Goal: Task Accomplishment & Management: Complete application form

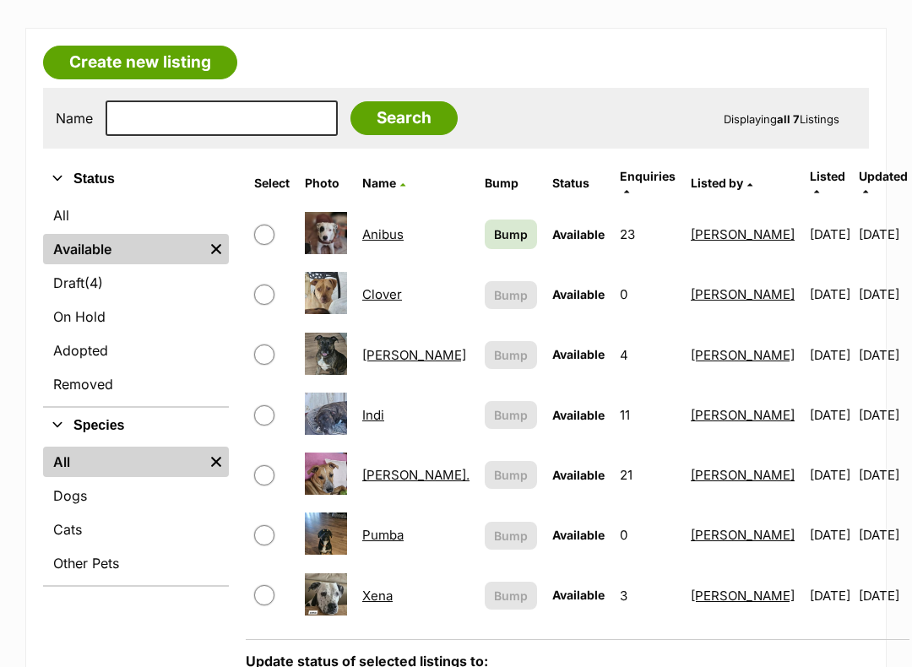
scroll to position [262, 0]
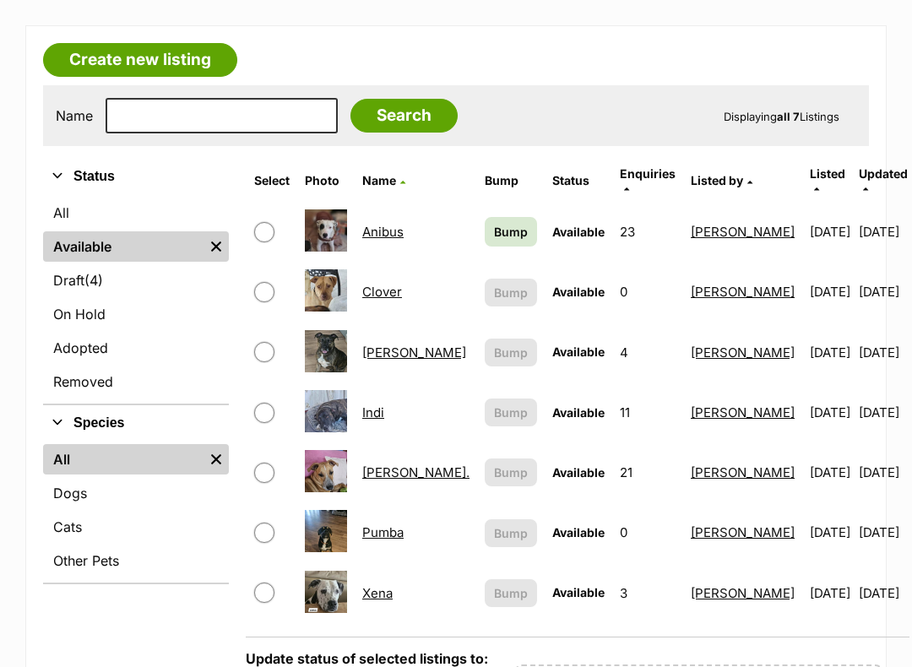
click at [83, 281] on link "Draft (4) Items" at bounding box center [136, 280] width 186 height 30
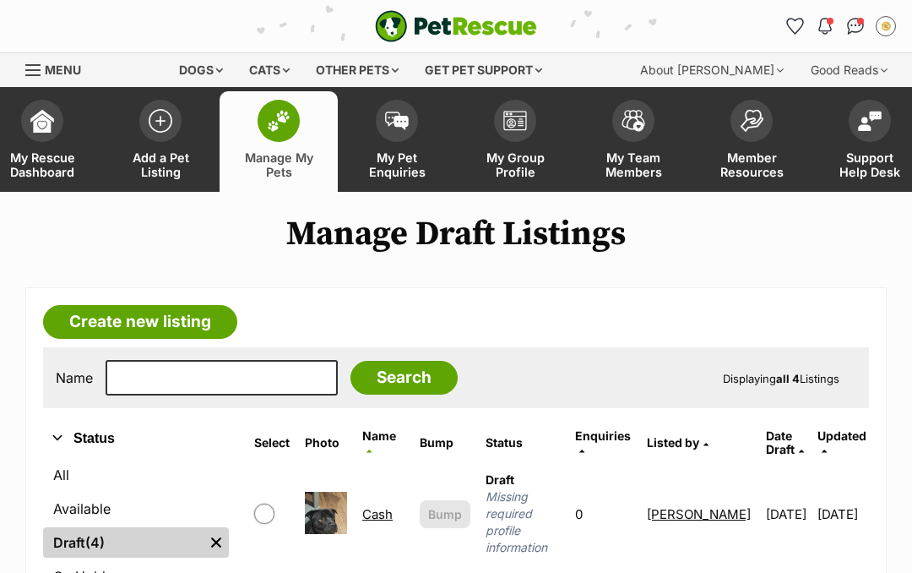
click at [380, 491] on td "Cash" at bounding box center [384, 514] width 56 height 98
click at [384, 507] on link "Cash" at bounding box center [377, 514] width 30 height 16
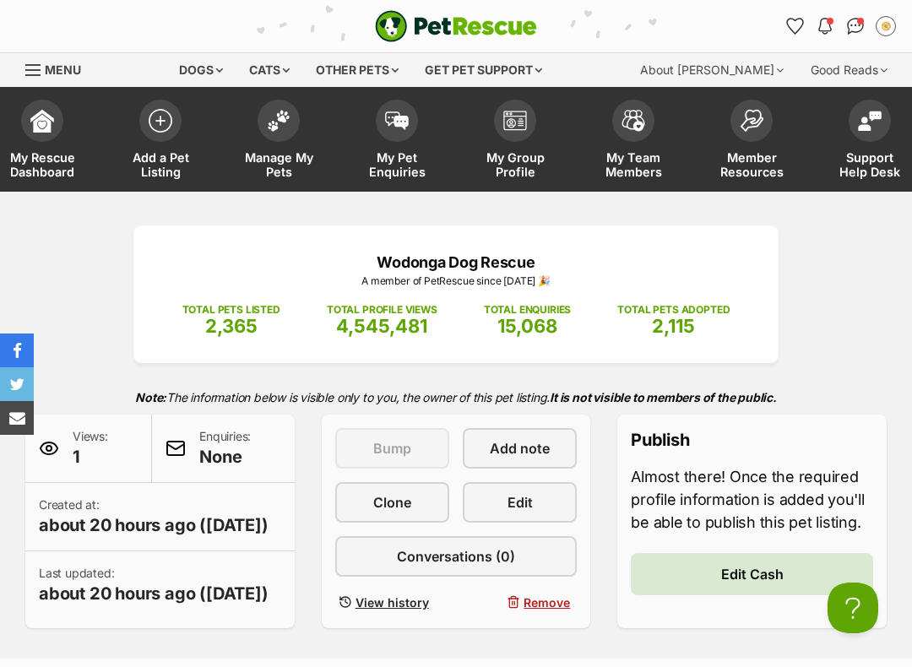
click at [737, 571] on span "Edit Cash" at bounding box center [753, 574] width 63 height 20
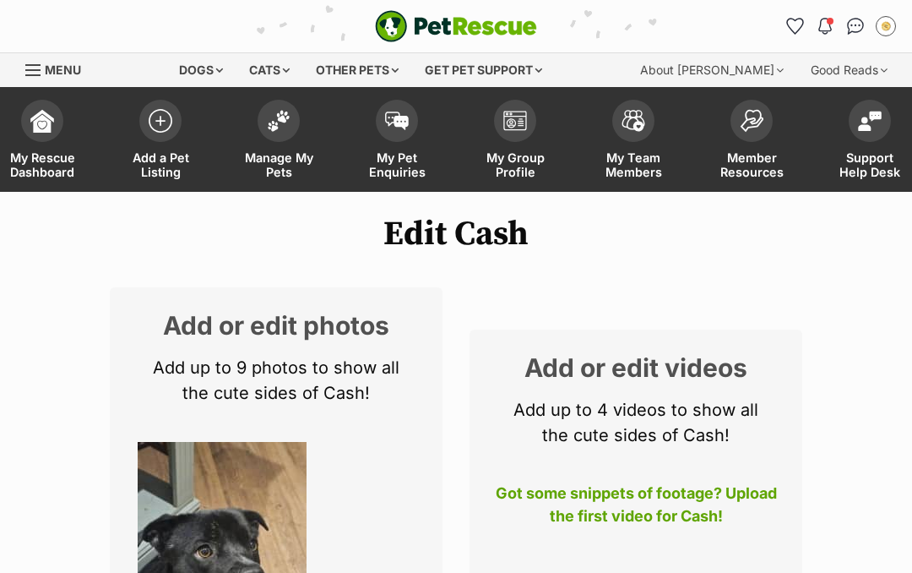
select select
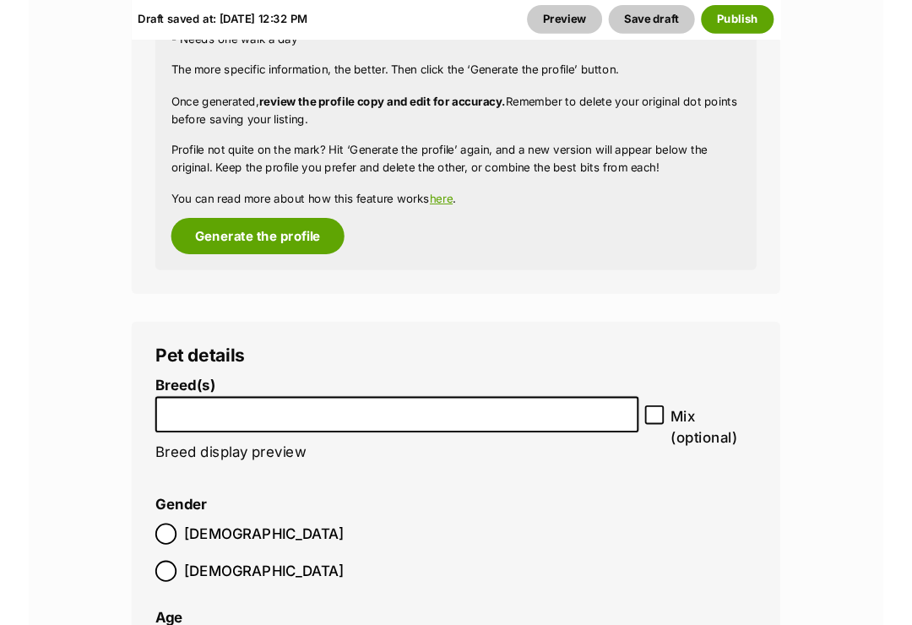
scroll to position [2215, 0]
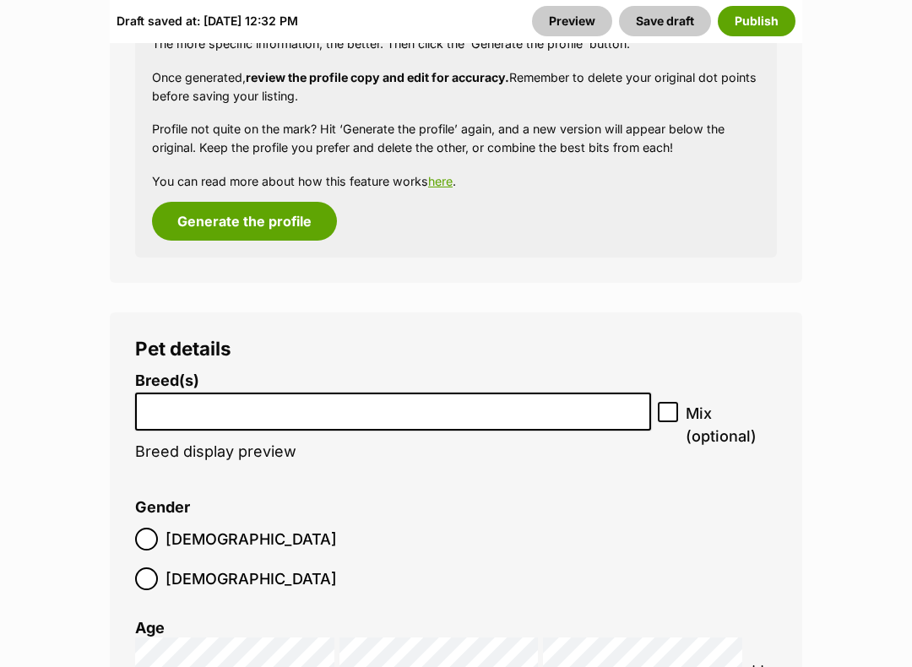
click at [639, 403] on input "search" at bounding box center [393, 408] width 504 height 18
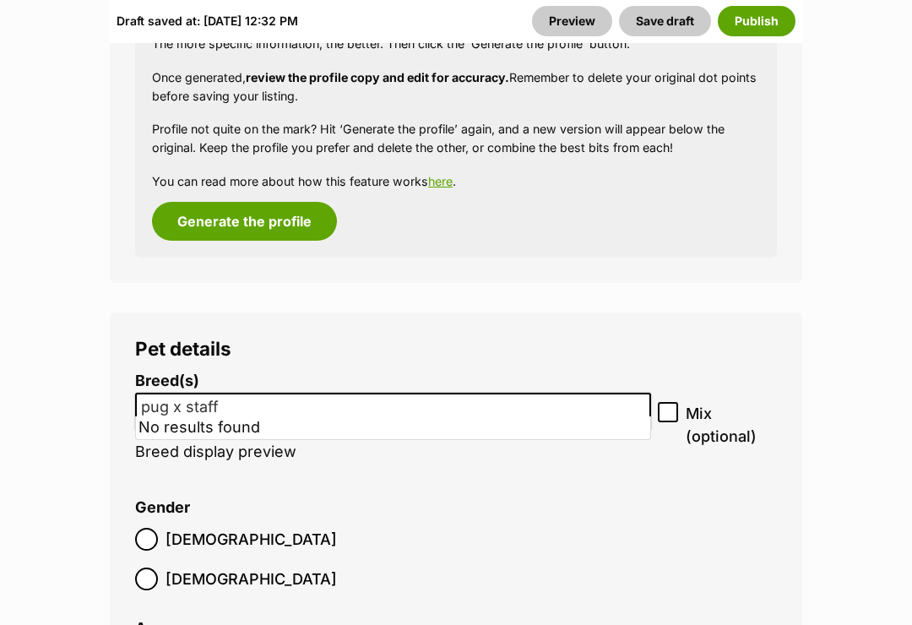
type input "pug x staffy"
click at [695, 535] on li "Gender Male Female" at bounding box center [456, 549] width 642 height 100
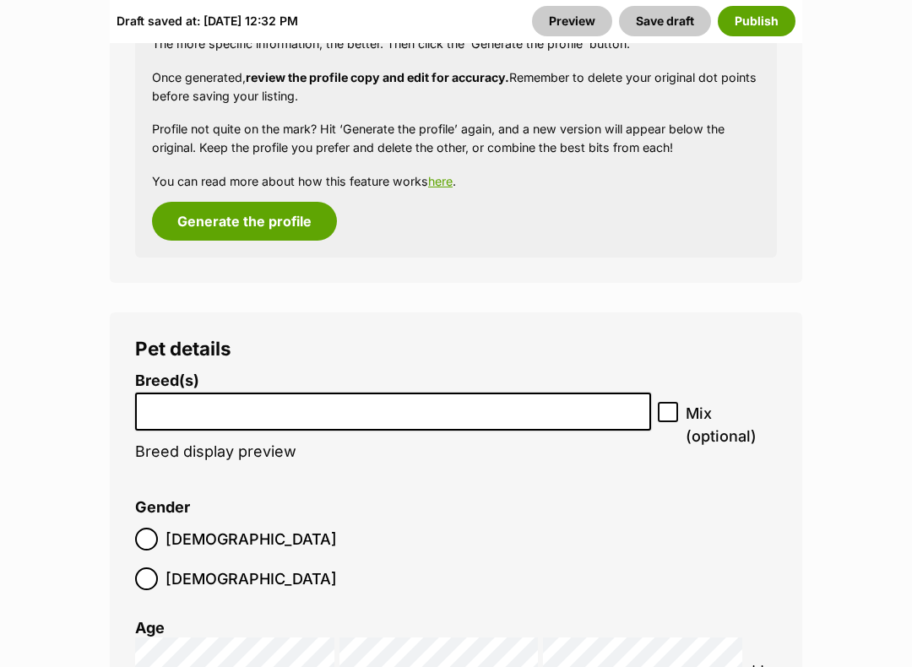
click at [218, 400] on input "search" at bounding box center [393, 408] width 504 height 18
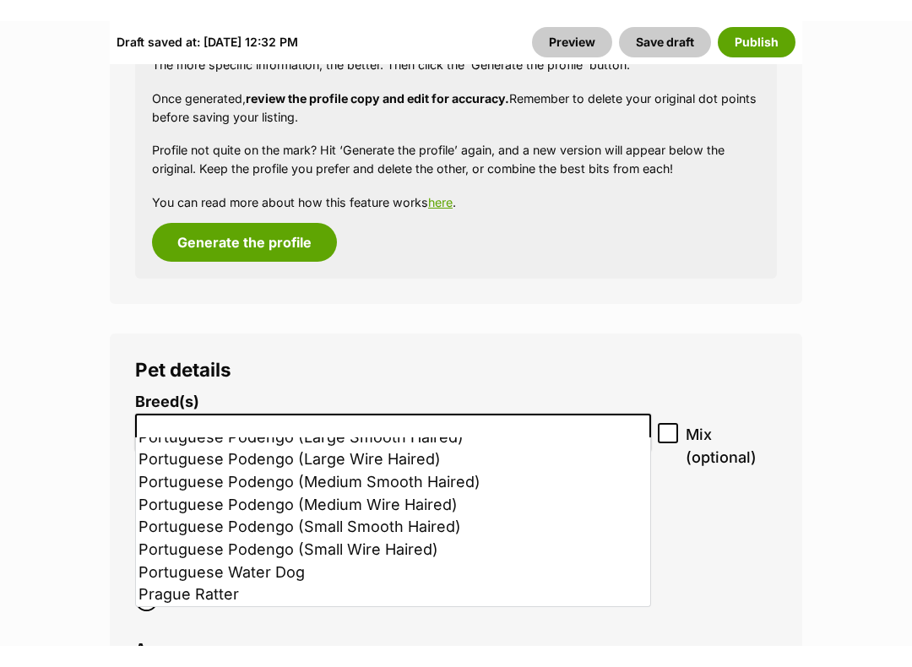
scroll to position [4837, 0]
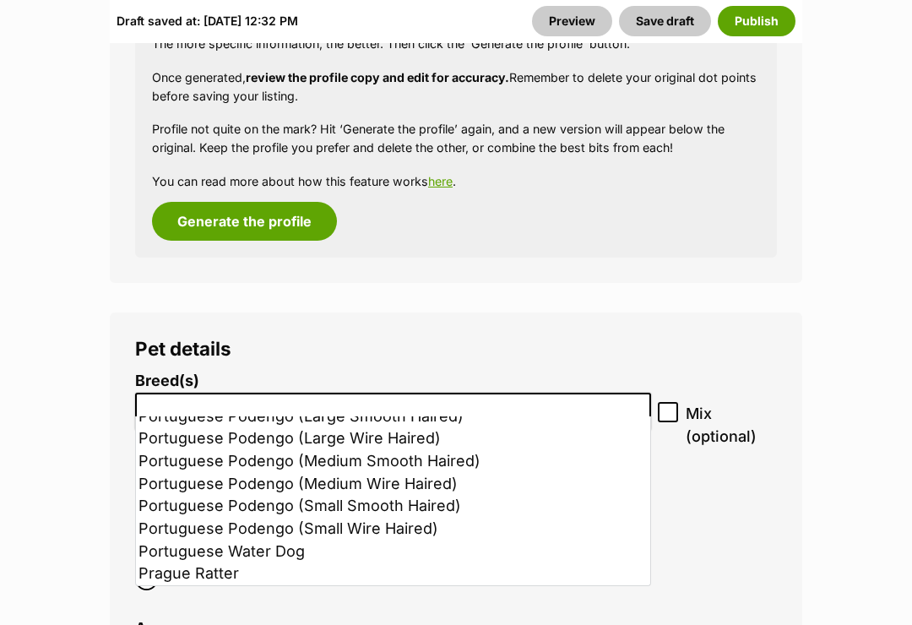
select select "169"
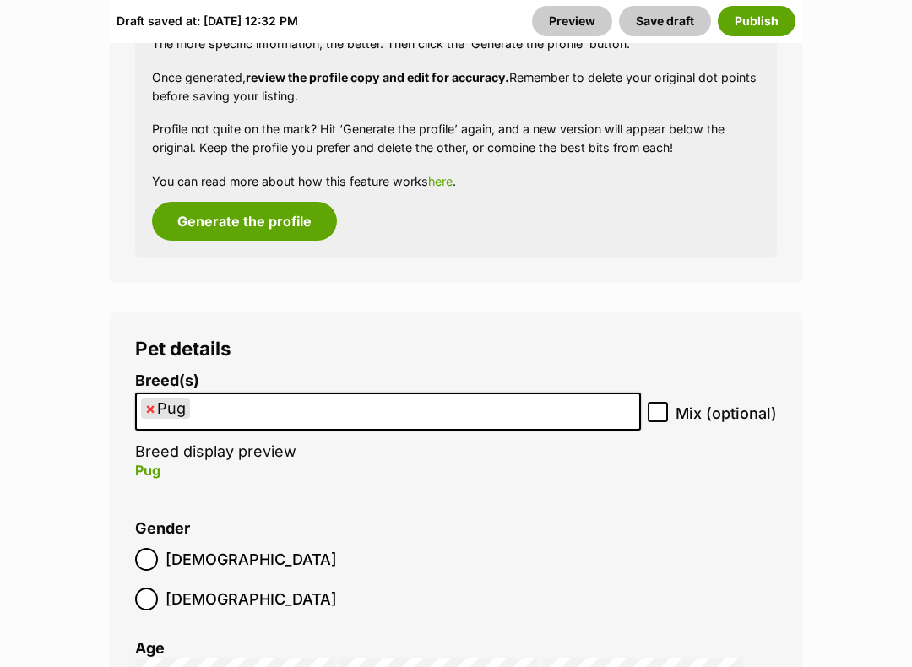
click at [656, 402] on input "Mix (optional)" at bounding box center [658, 412] width 20 height 20
checkbox input "true"
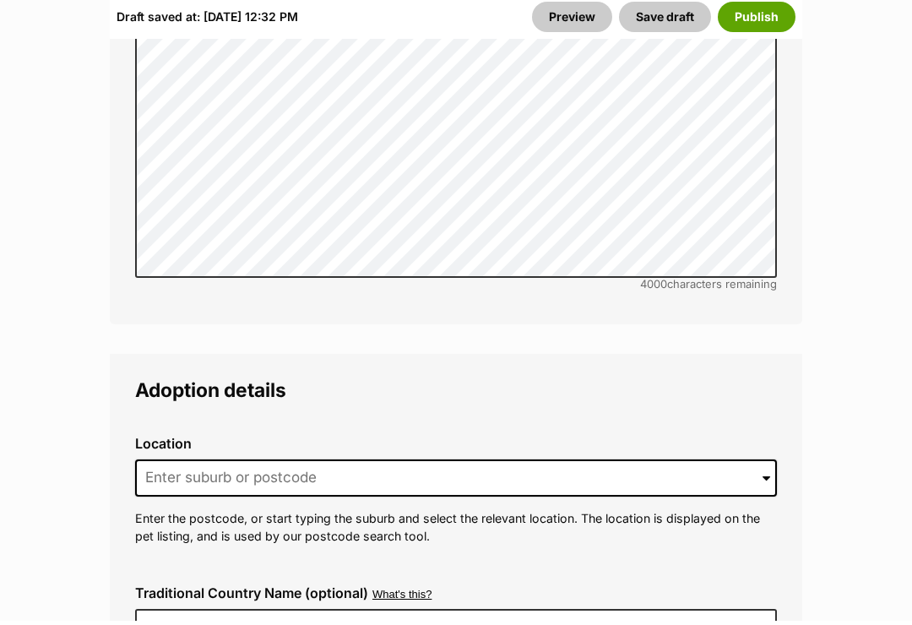
scroll to position [4073, 0]
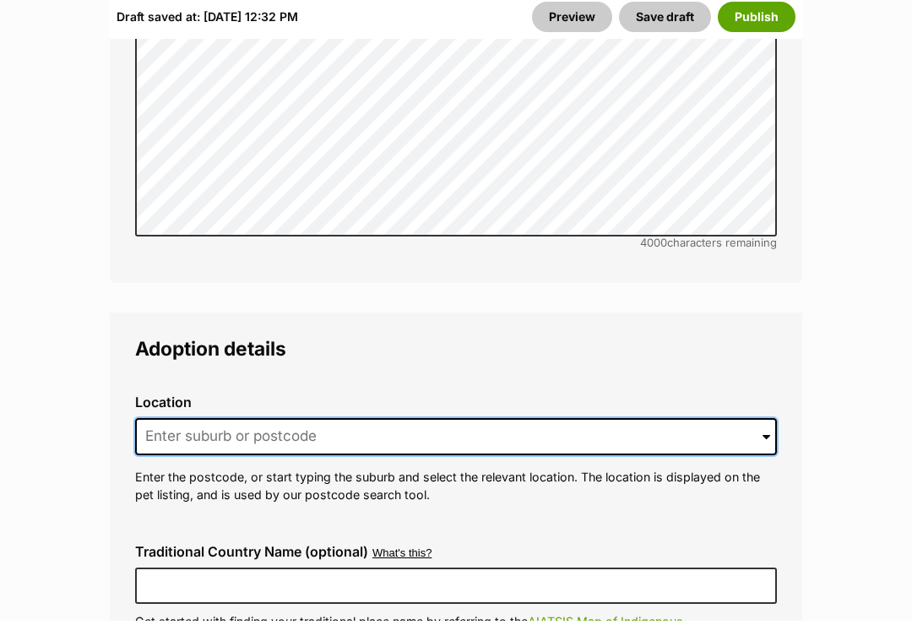
click at [714, 422] on input at bounding box center [456, 440] width 642 height 37
type input "W"
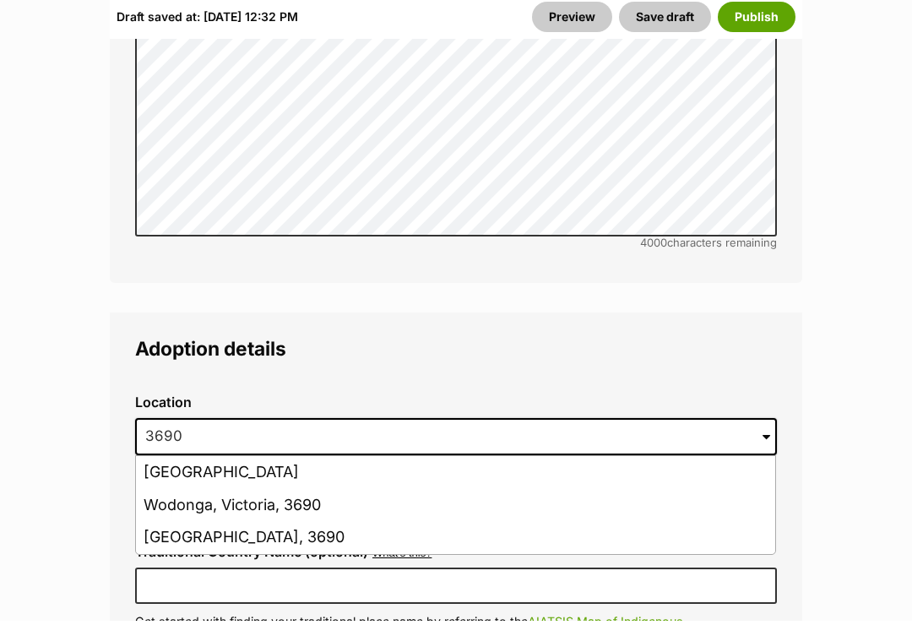
click at [282, 493] on li "Wodonga, Victoria, 3690" at bounding box center [456, 509] width 640 height 33
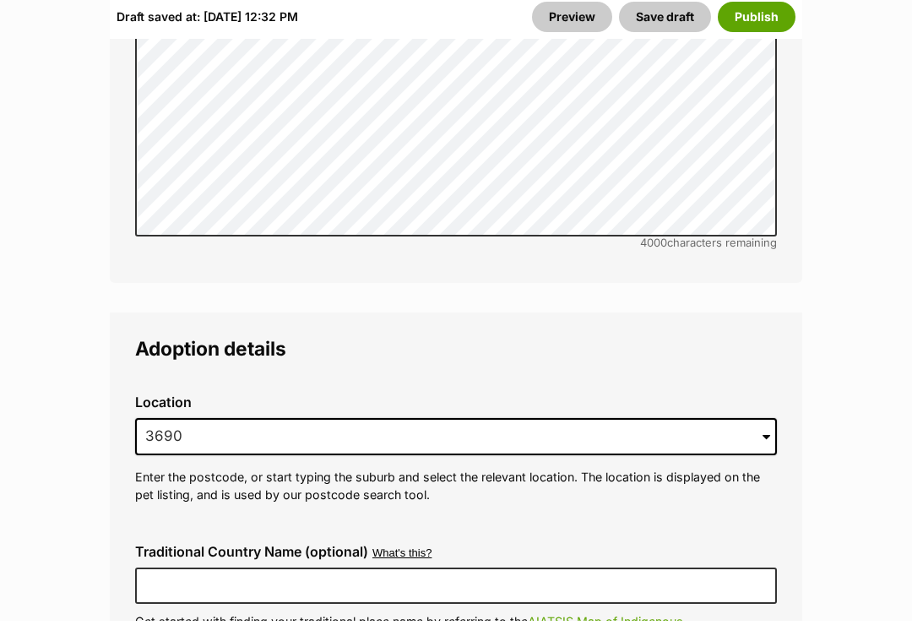
type input "Wodonga, Victoria, 3690"
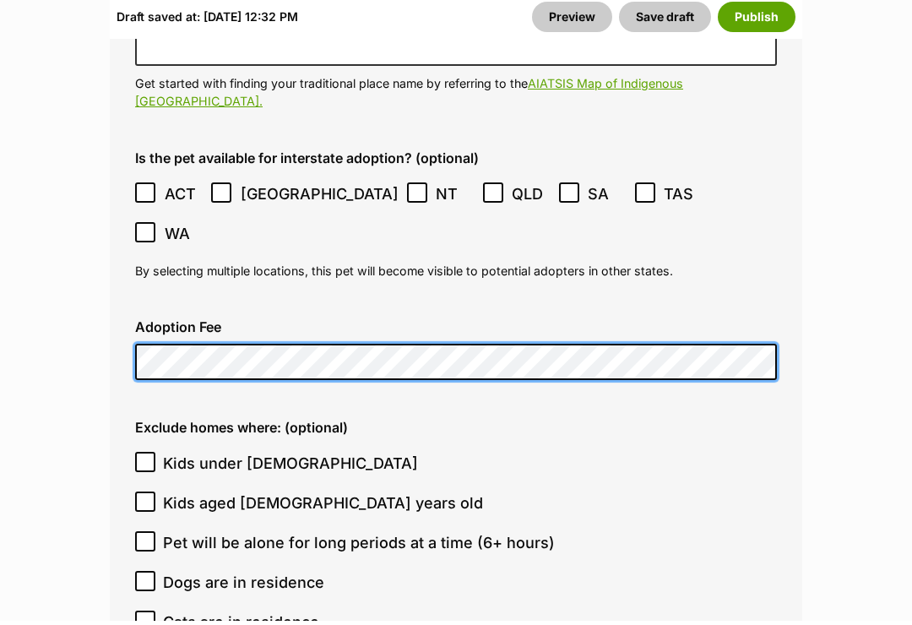
scroll to position [4612, 0]
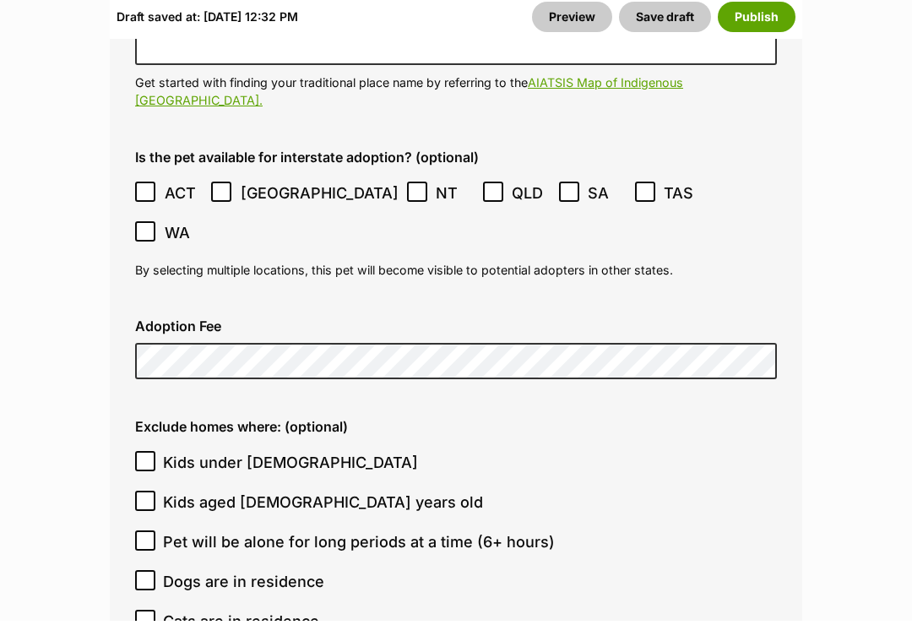
click at [152, 447] on ol "Kids under 5 years old Kids aged 6-12 years old Pet will be alone for long peri…" at bounding box center [456, 546] width 642 height 199
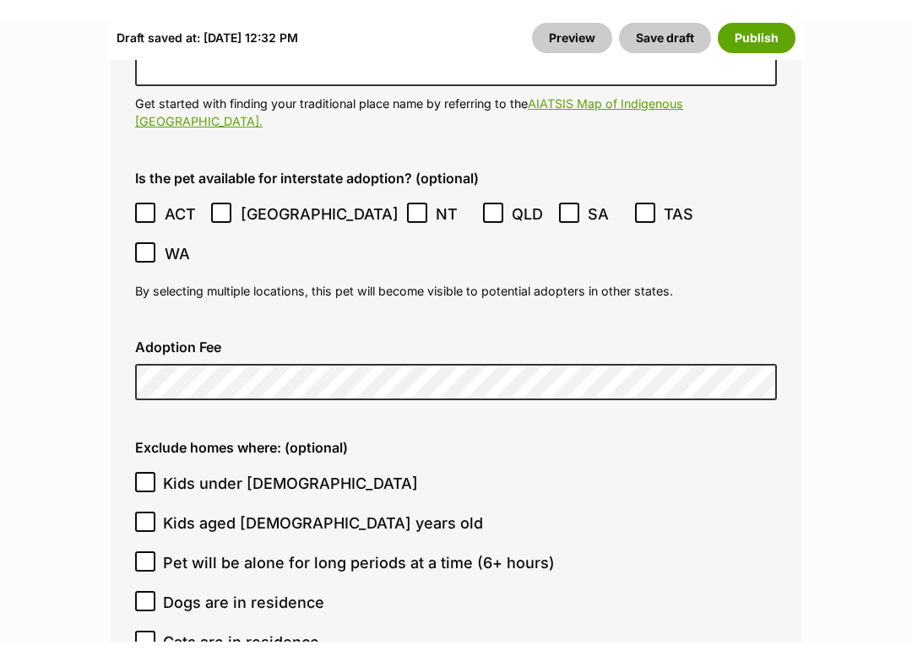
scroll to position [4616, 0]
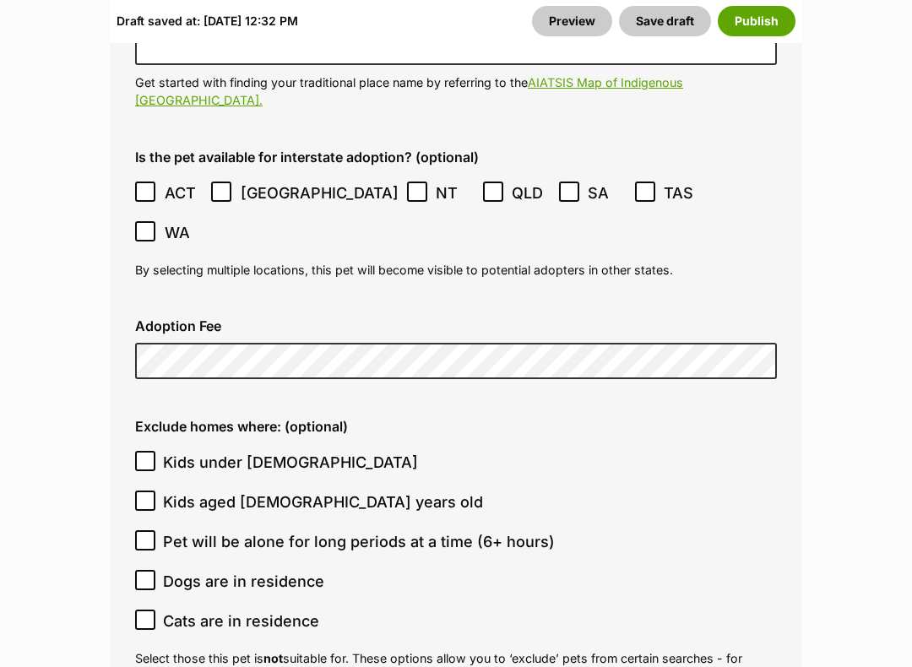
click at [144, 531] on input "Pet will be alone for long periods at a time (6+ hours)" at bounding box center [145, 541] width 20 height 20
checkbox input "true"
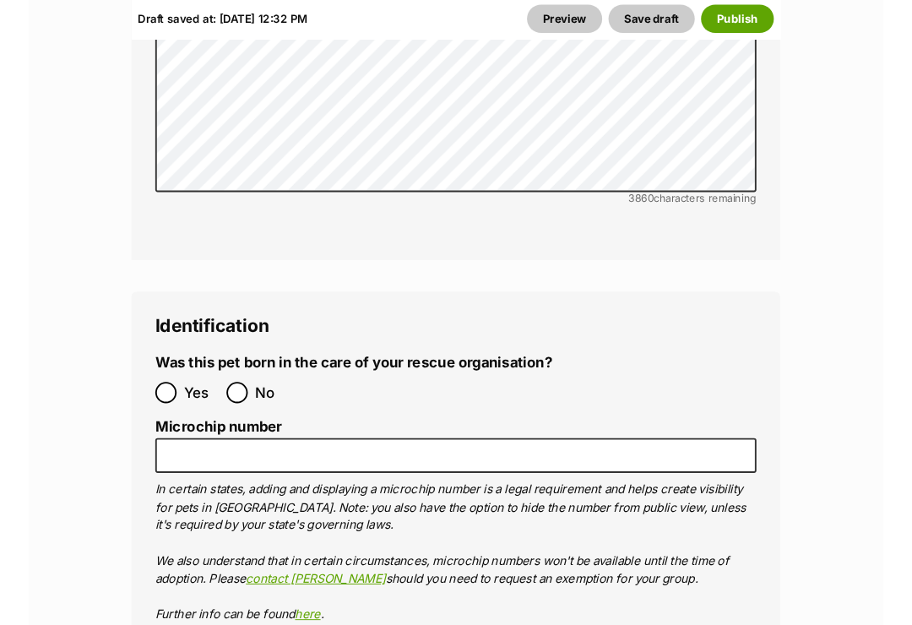
scroll to position [5664, 0]
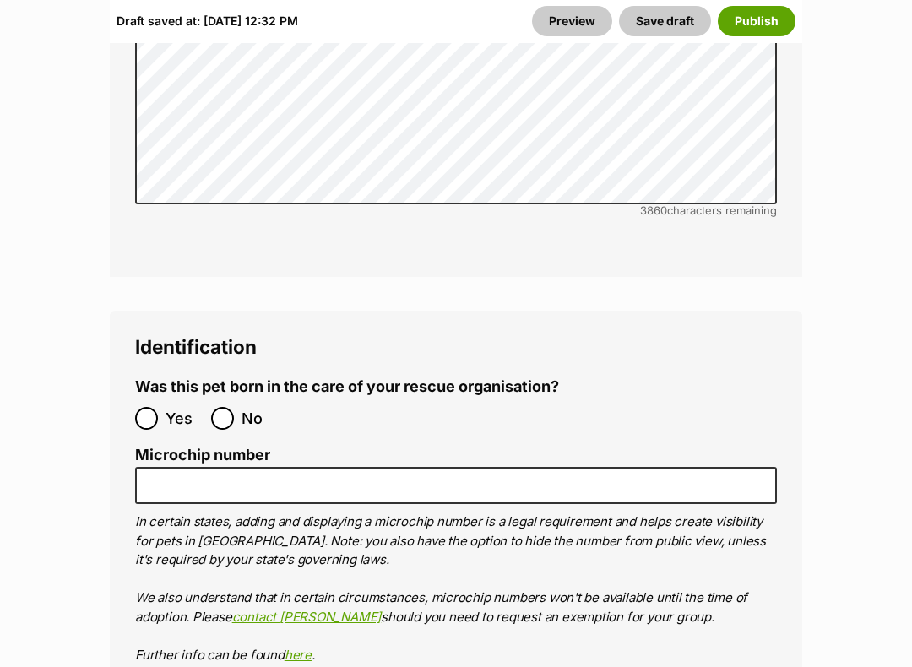
click at [223, 407] on input "No" at bounding box center [222, 418] width 23 height 23
radio input "true"
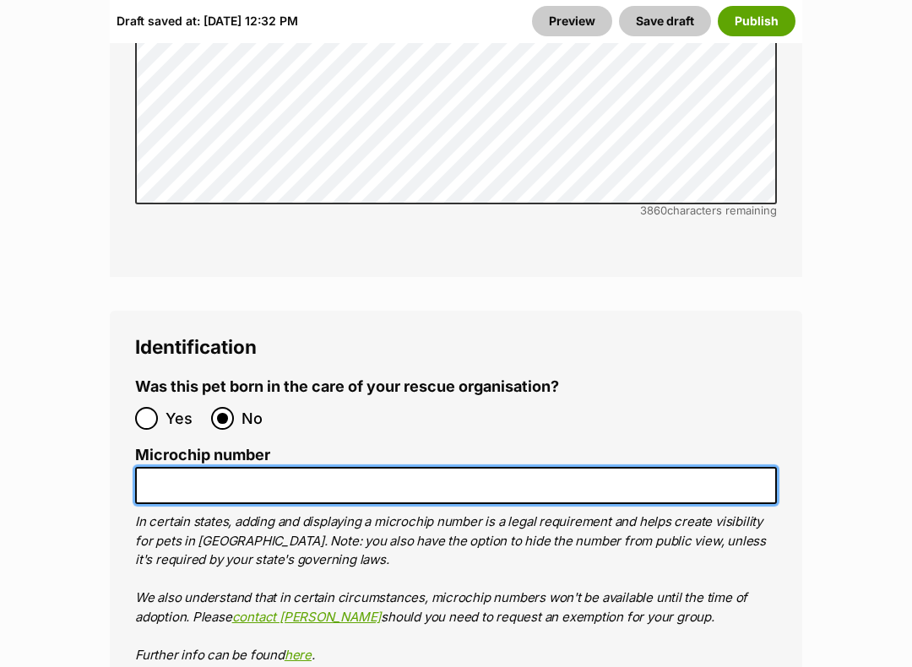
click at [349, 467] on input "Microchip number" at bounding box center [456, 486] width 642 height 38
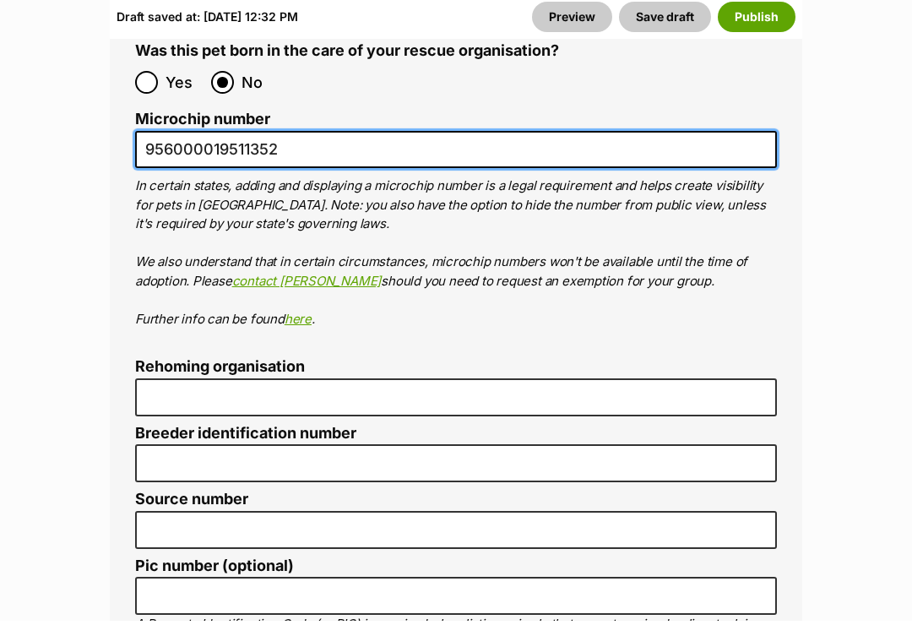
scroll to position [6016, 0]
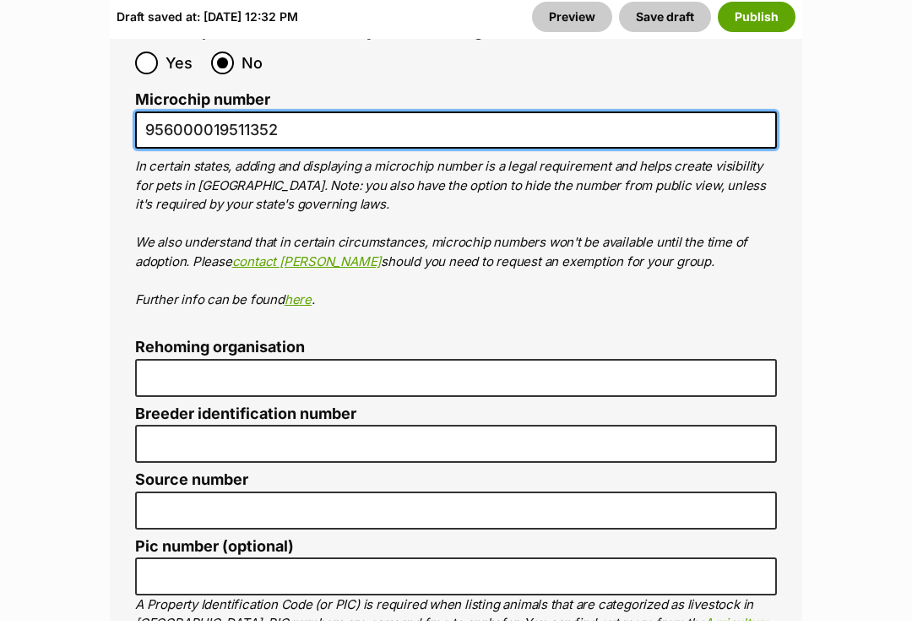
type input "956000019511352"
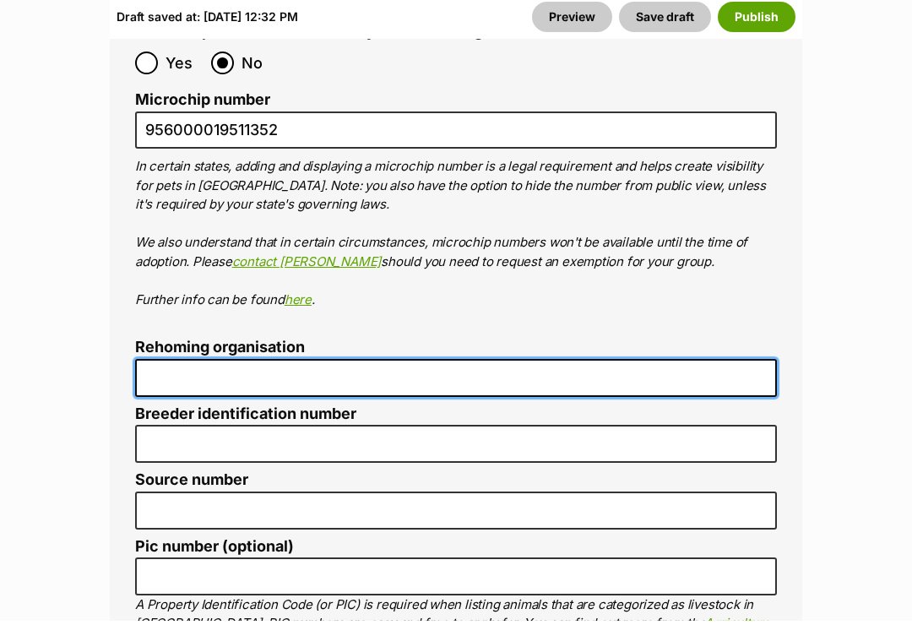
click at [618, 363] on input "Rehoming organisation" at bounding box center [456, 382] width 642 height 38
type input "wodonga dog rescue"
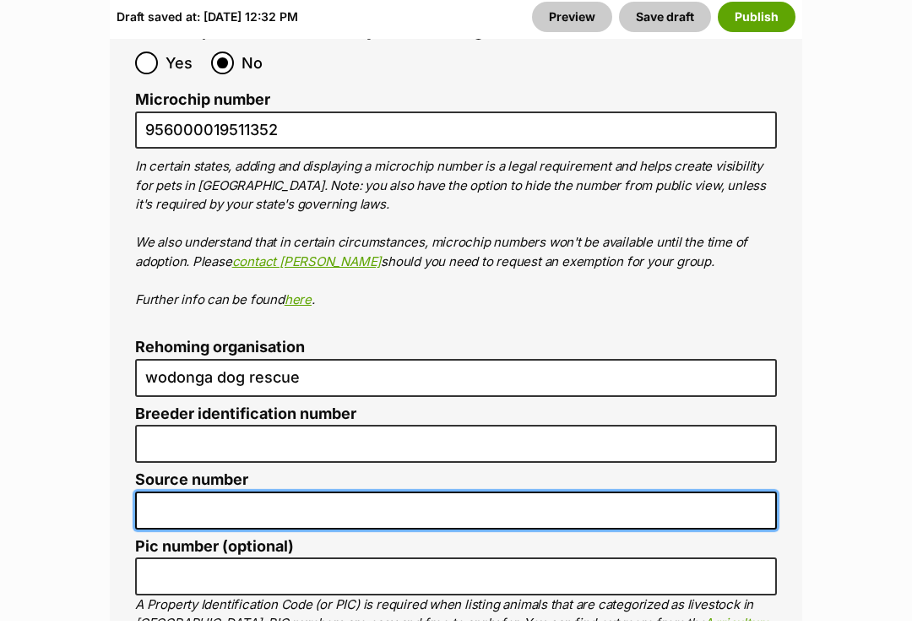
click at [502, 496] on input "Source number" at bounding box center [456, 515] width 642 height 38
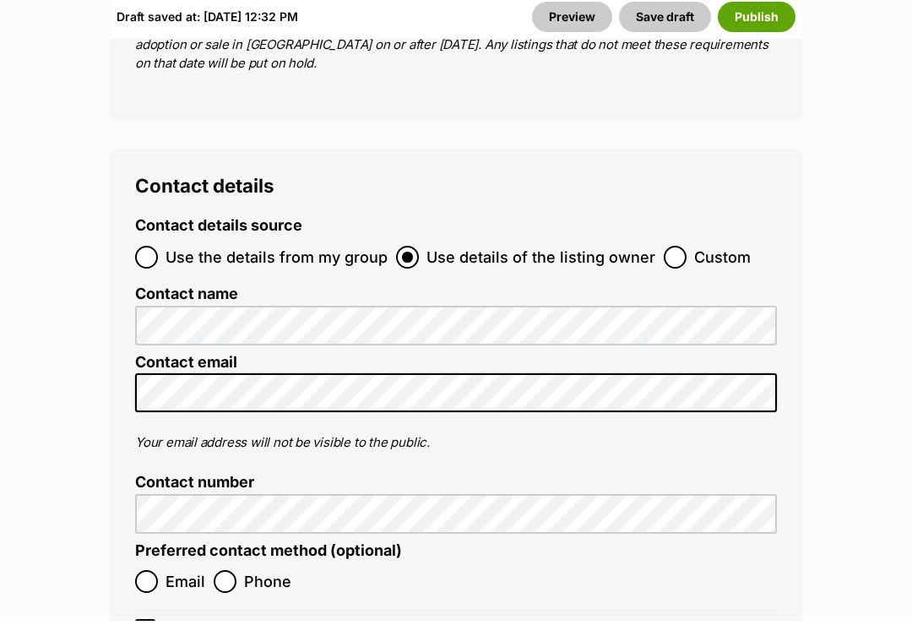
scroll to position [6963, 0]
type input "re191136"
click at [154, 572] on span at bounding box center [146, 585] width 23 height 23
click at [154, 572] on input "Email" at bounding box center [146, 585] width 23 height 23
radio input "true"
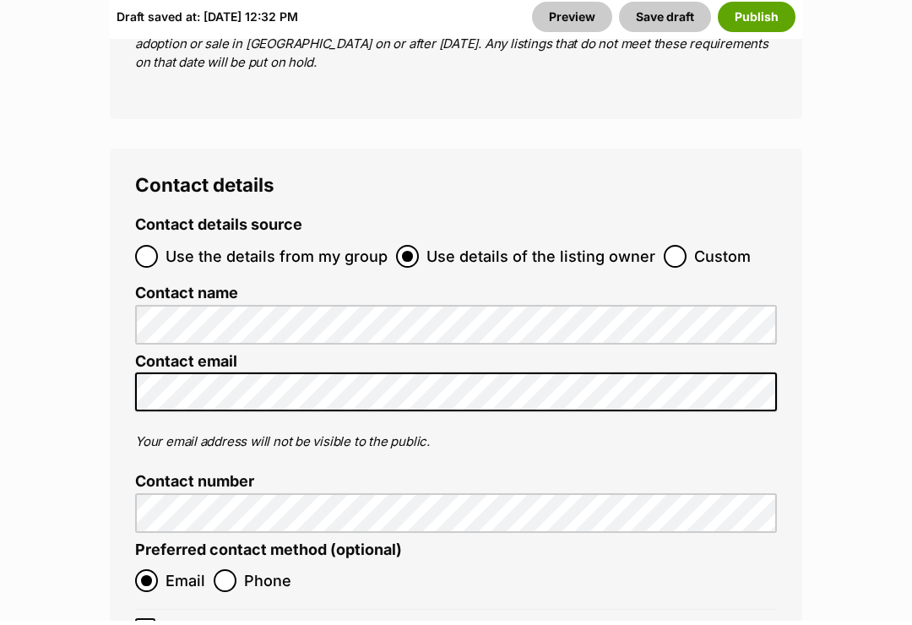
click at [149, 572] on input "Show preferred contact method only (optional)" at bounding box center [145, 633] width 20 height 20
checkbox input "true"
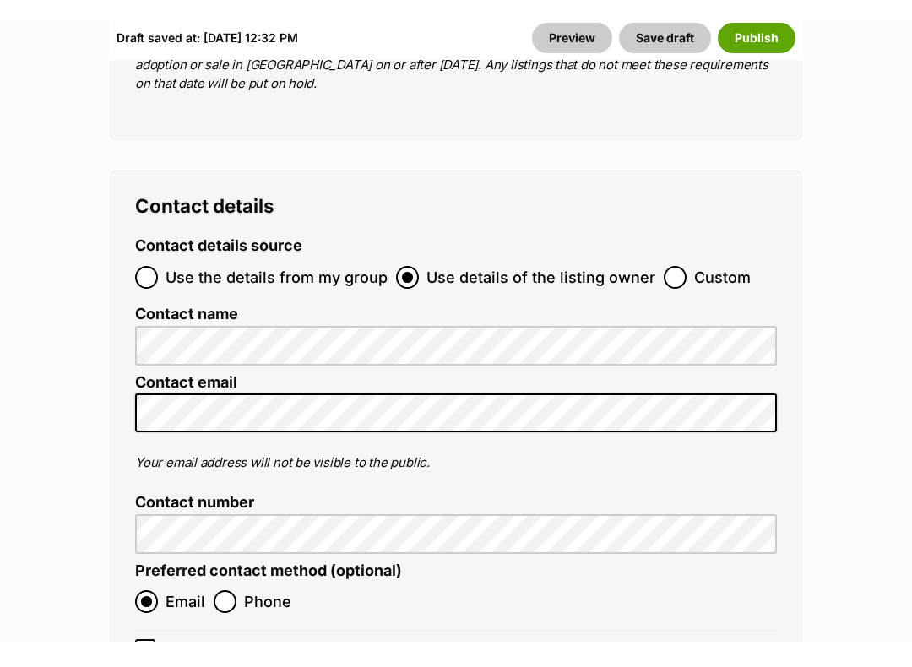
scroll to position [6969, 0]
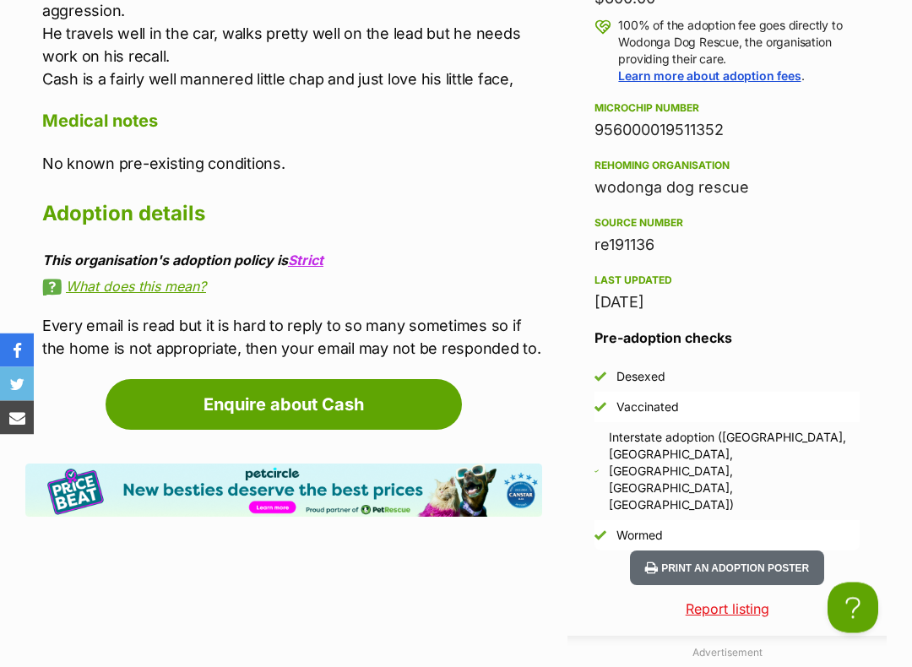
scroll to position [1795, 0]
click at [773, 551] on button "Print an adoption poster" at bounding box center [727, 568] width 194 height 35
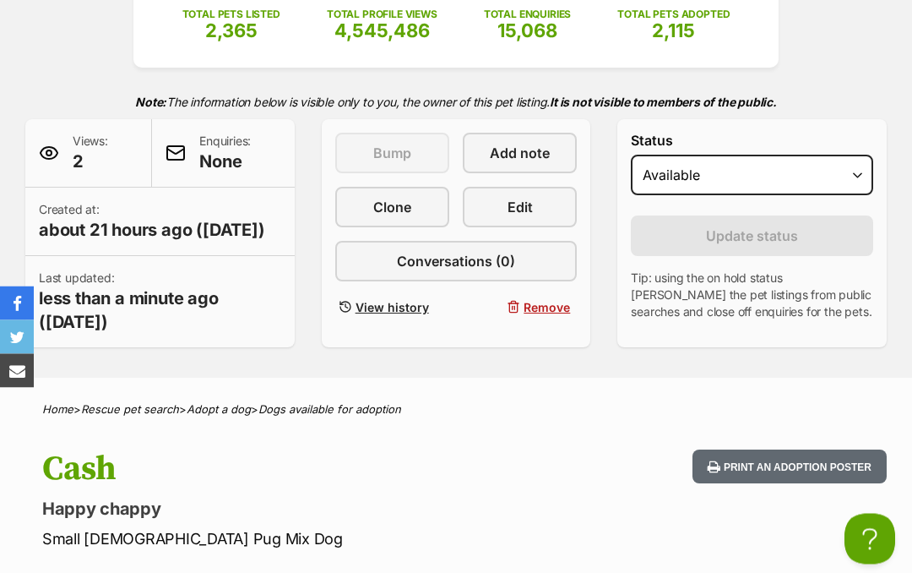
scroll to position [284, 0]
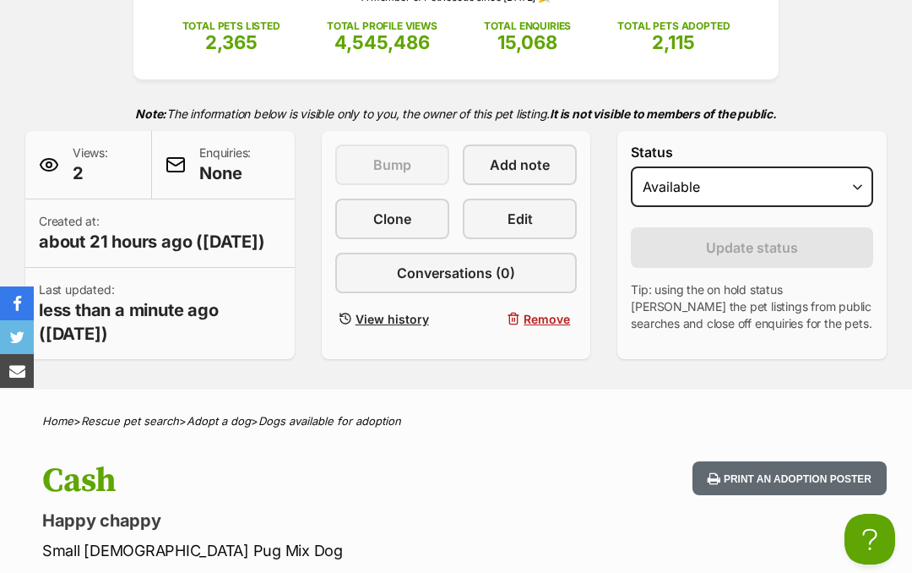
click at [526, 209] on link "Edit" at bounding box center [520, 219] width 114 height 41
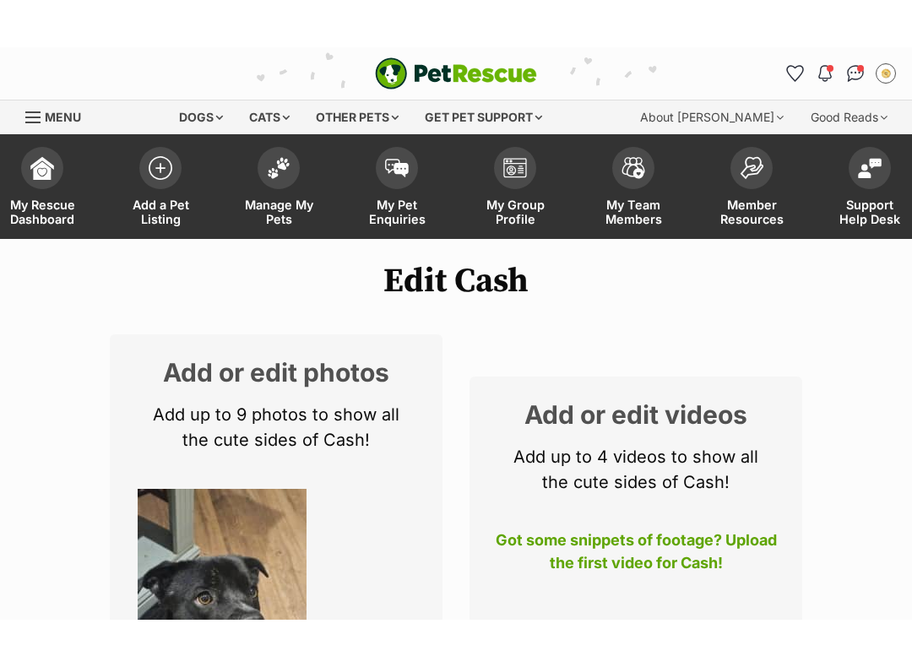
scroll to position [107, 0]
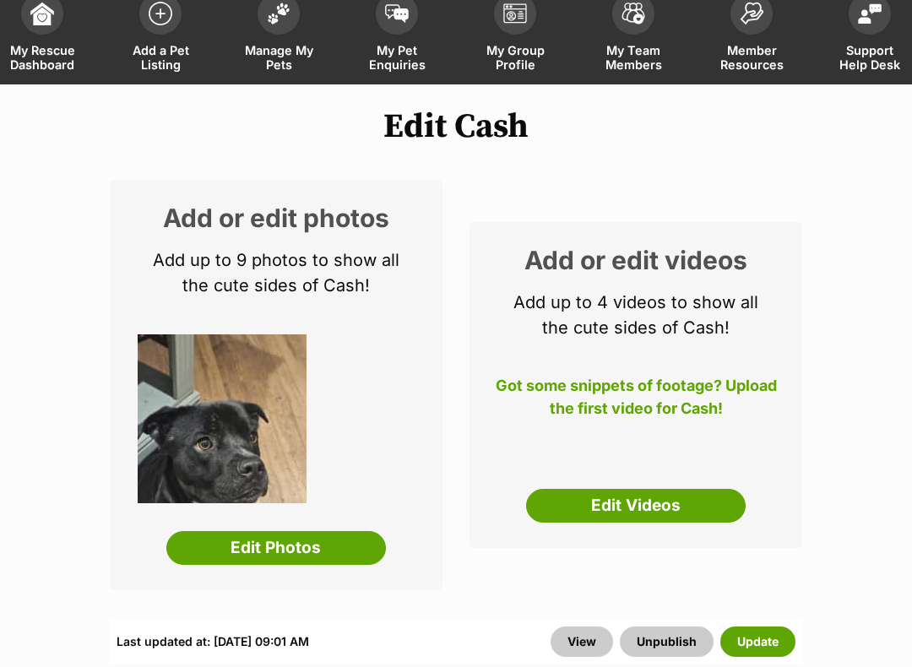
click at [796, 449] on div "Add or edit videos Add up to 4 videos to show all the cute sides of Cash! Got s…" at bounding box center [636, 385] width 333 height 326
click at [318, 549] on link "Edit Photos" at bounding box center [276, 548] width 220 height 34
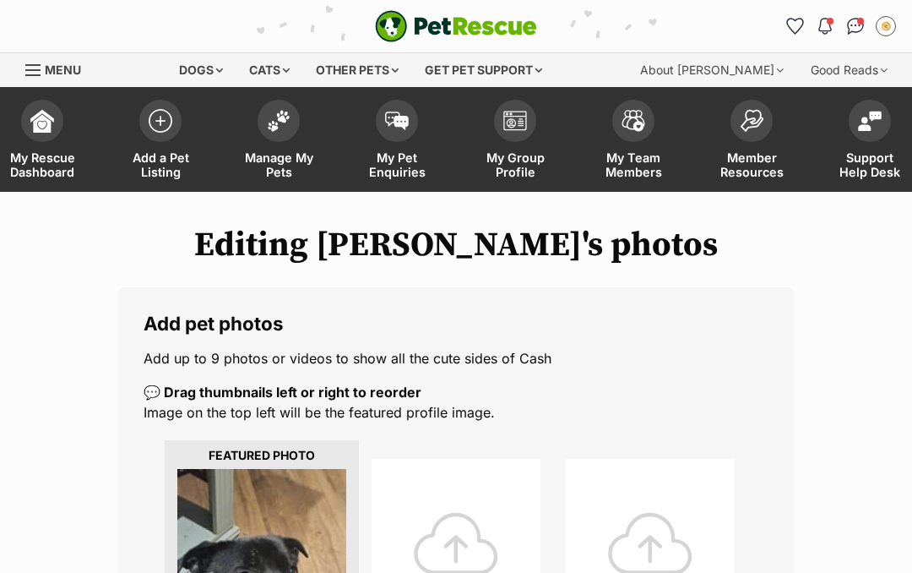
click at [472, 547] on div at bounding box center [456, 543] width 169 height 169
click at [466, 536] on div at bounding box center [456, 543] width 169 height 169
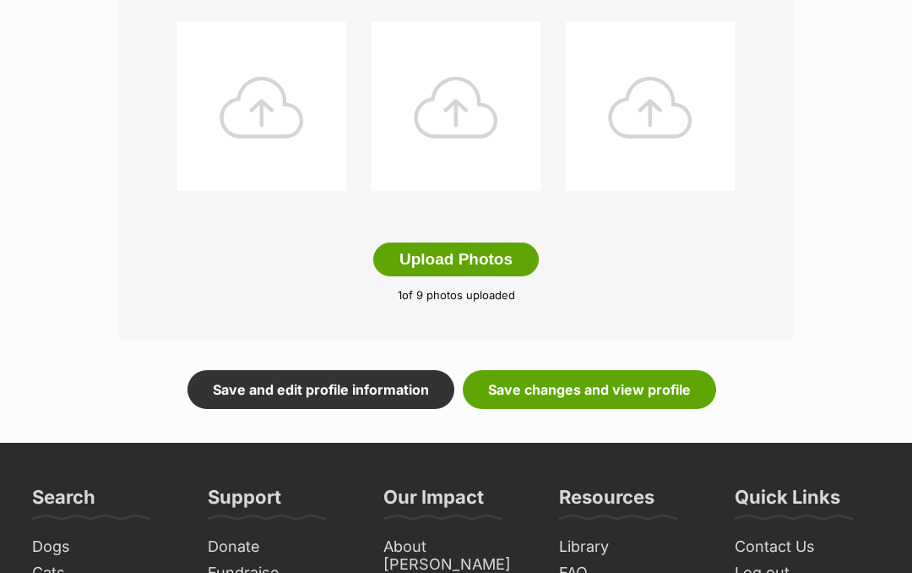
scroll to position [875, 0]
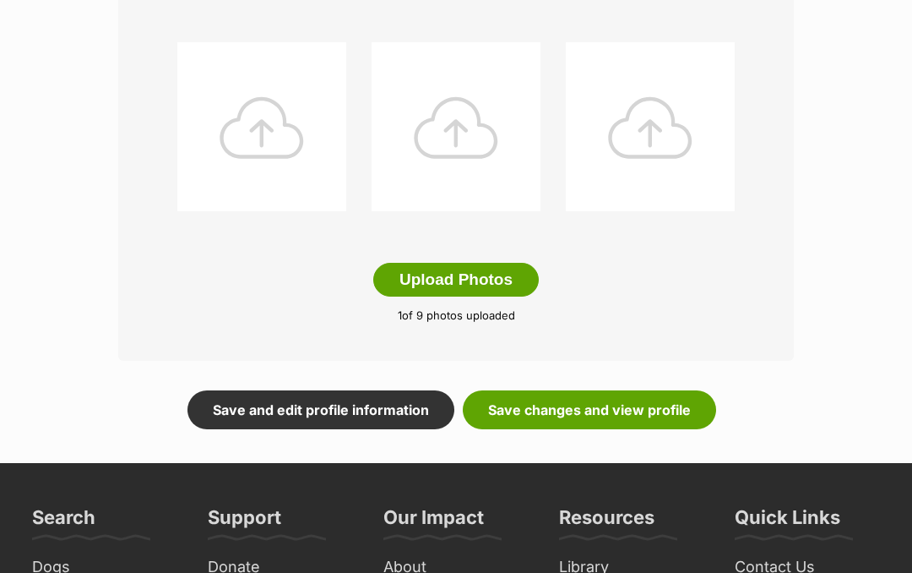
click at [624, 393] on link "Save changes and view profile" at bounding box center [589, 410] width 253 height 39
